Goal: Transaction & Acquisition: Purchase product/service

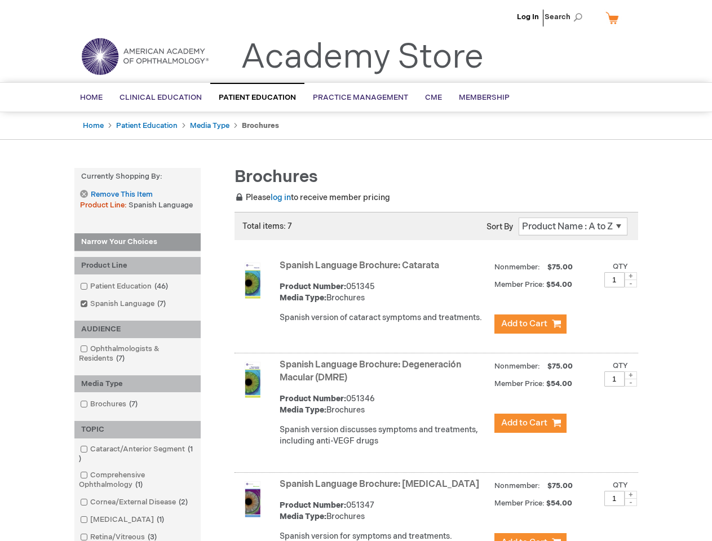
click at [567, 17] on span "Search" at bounding box center [566, 17] width 43 height 23
click at [138, 176] on strong "Currently Shopping by:" at bounding box center [137, 176] width 126 height 17
click at [138, 266] on div "Product Line" at bounding box center [137, 265] width 126 height 17
click at [138, 329] on div "AUDIENCE" at bounding box center [137, 329] width 126 height 17
click at [138, 384] on div "Media Type" at bounding box center [137, 383] width 126 height 17
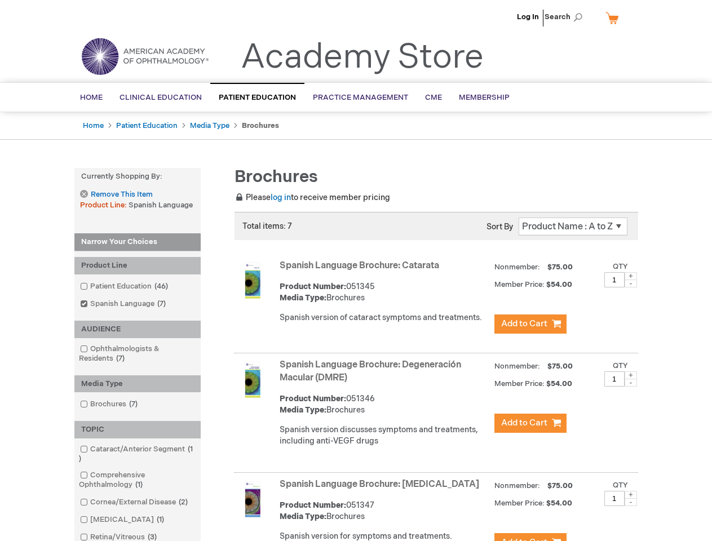
click at [138, 430] on div "TOPIC" at bounding box center [137, 429] width 126 height 17
click at [631, 276] on span at bounding box center [631, 276] width 12 height 8
click at [631, 284] on span at bounding box center [631, 284] width 12 height 8
type input "1"
click at [631, 375] on span at bounding box center [631, 375] width 12 height 8
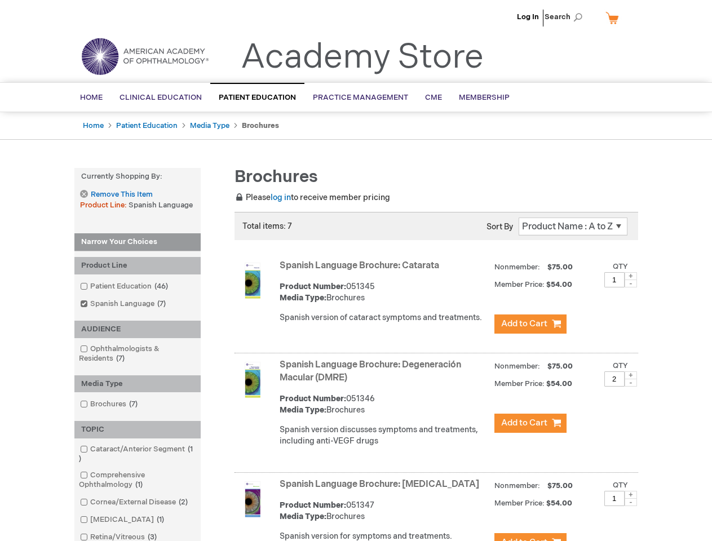
click at [631, 383] on span at bounding box center [631, 383] width 12 height 8
type input "1"
